Goal: Information Seeking & Learning: Learn about a topic

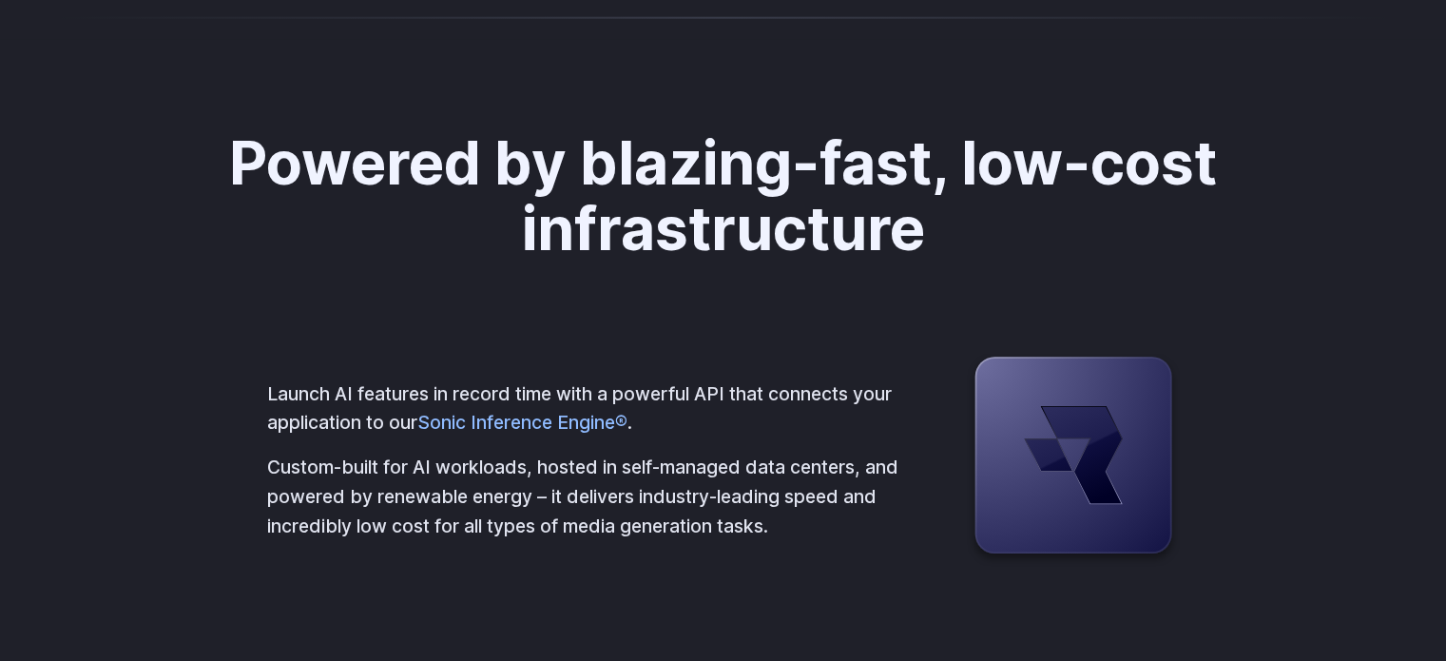
scroll to position [7364, 0]
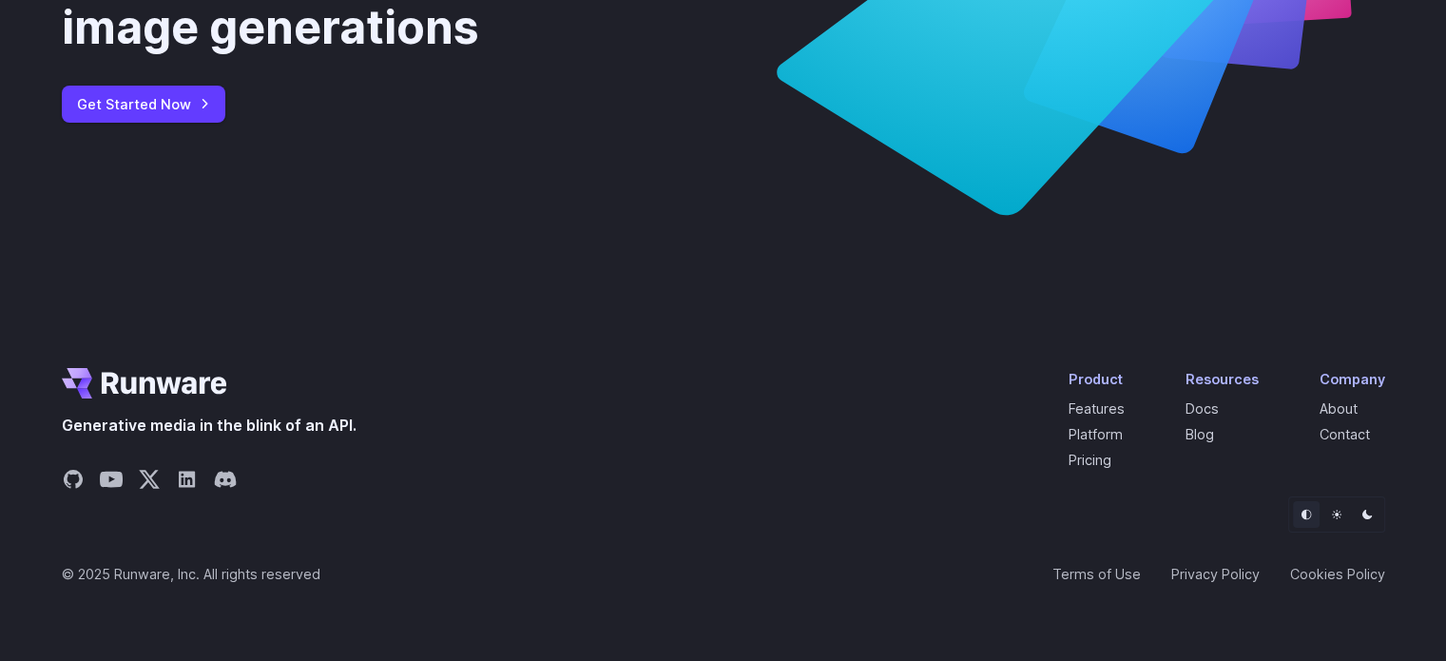
click at [1327, 397] on li "About" at bounding box center [1352, 408] width 66 height 22
click at [1331, 410] on link "About" at bounding box center [1338, 408] width 38 height 16
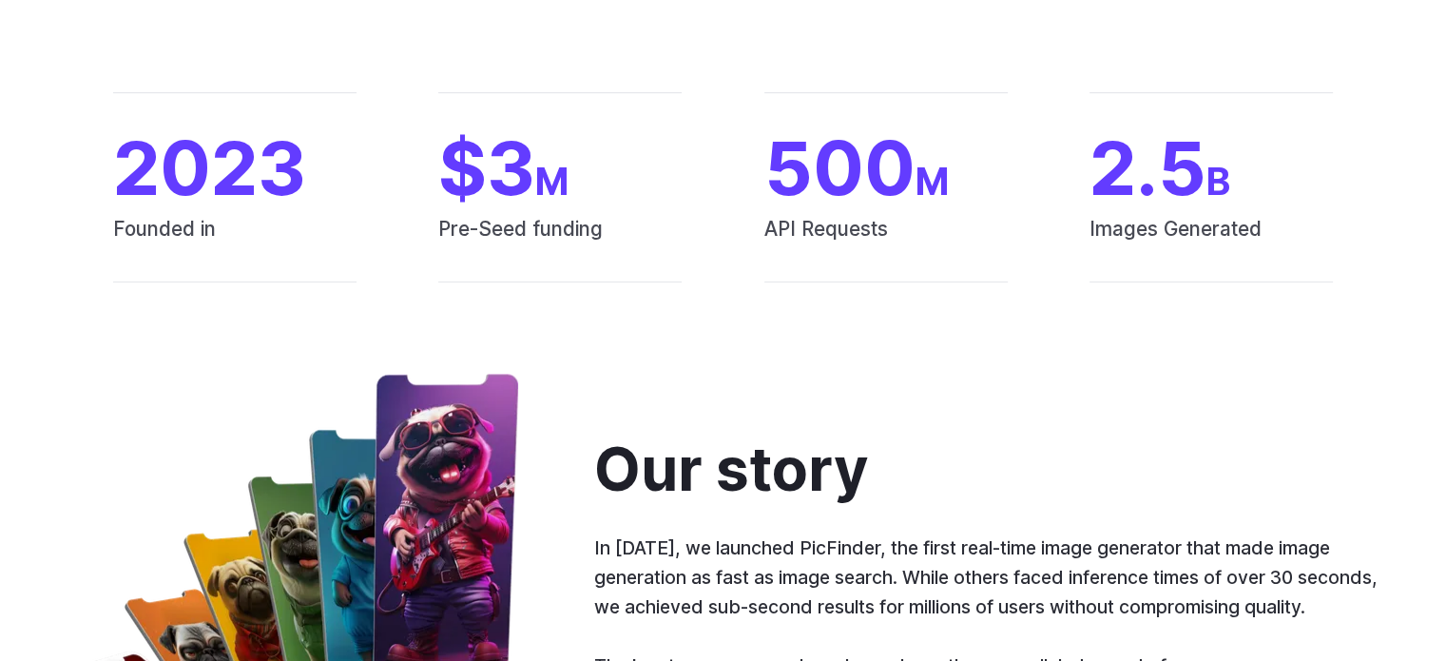
scroll to position [851, 0]
